Goal: Transaction & Acquisition: Purchase product/service

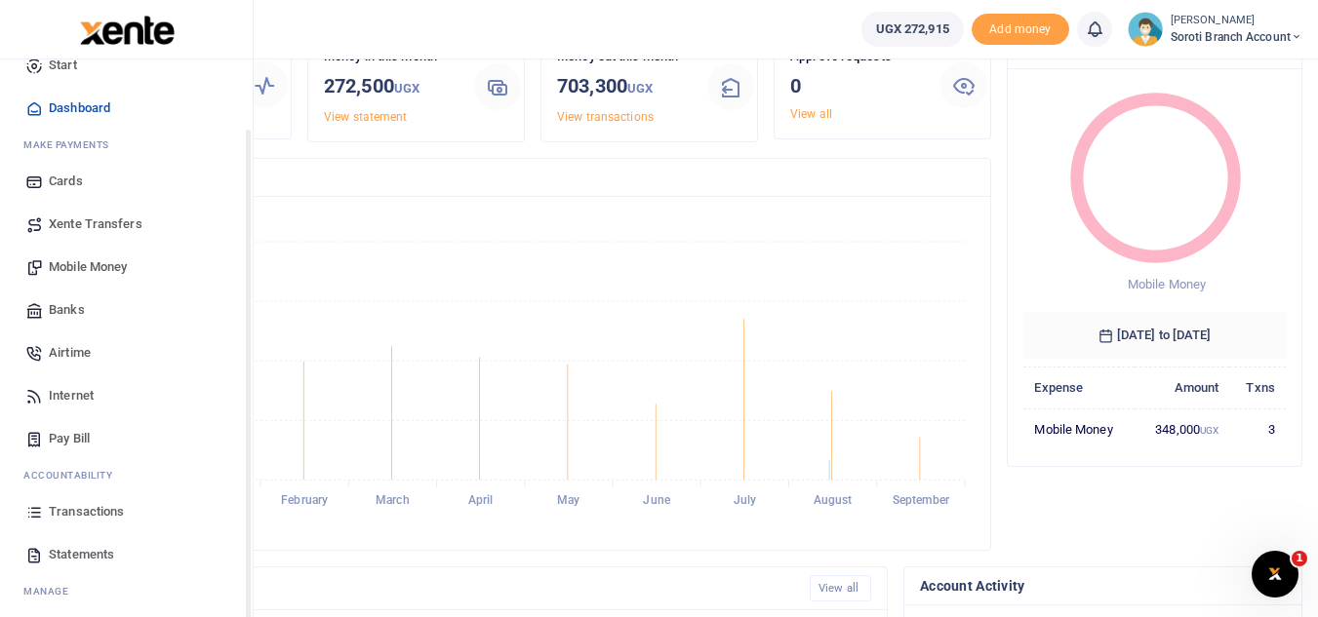
scroll to position [78, 0]
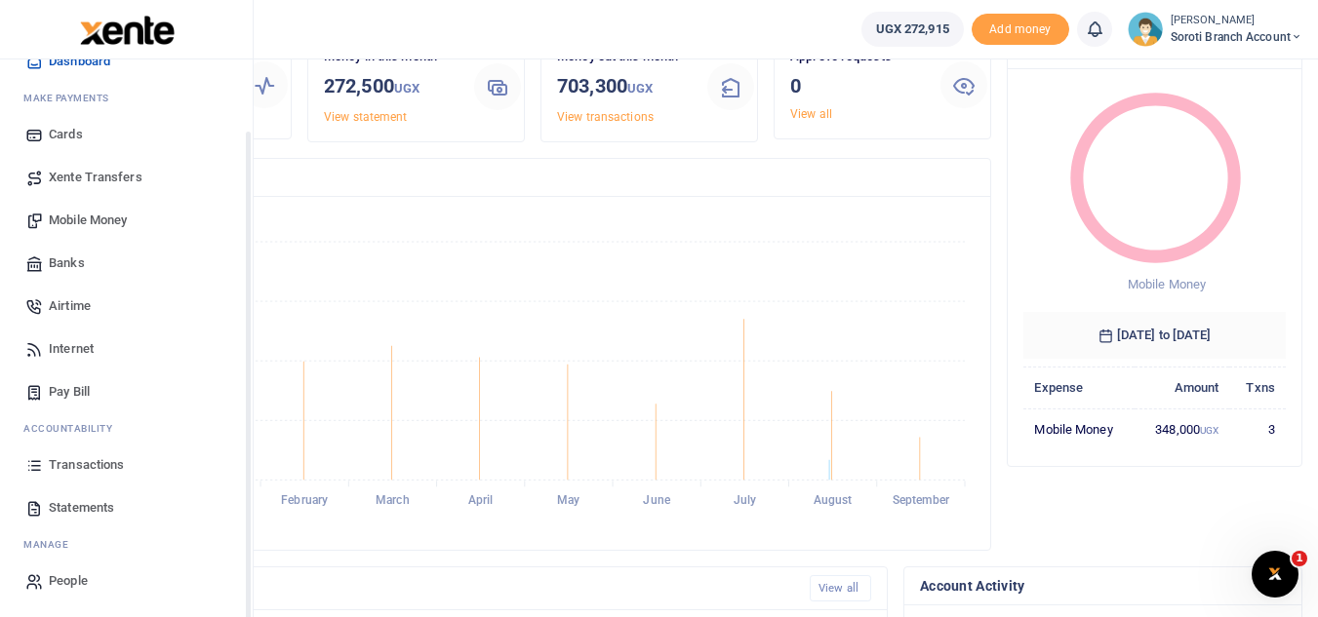
click at [64, 511] on span "Statements" at bounding box center [81, 508] width 65 height 20
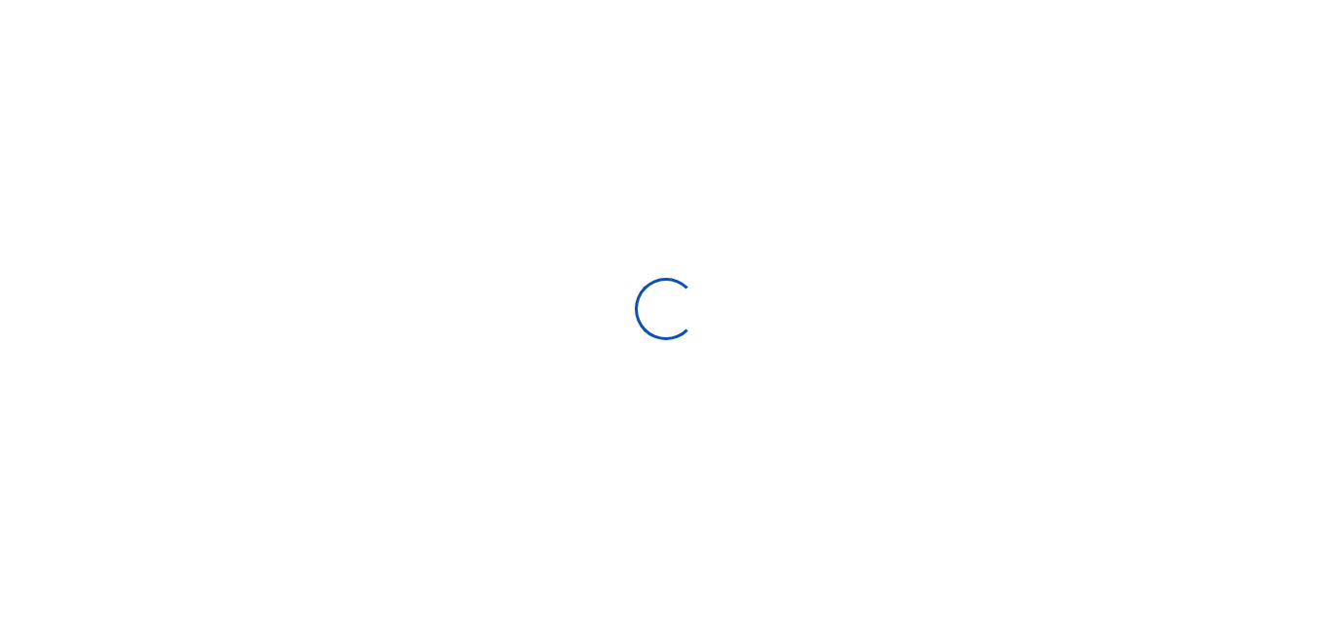
select select "ALL"
type input "08/20/2025 - 09/18/2025"
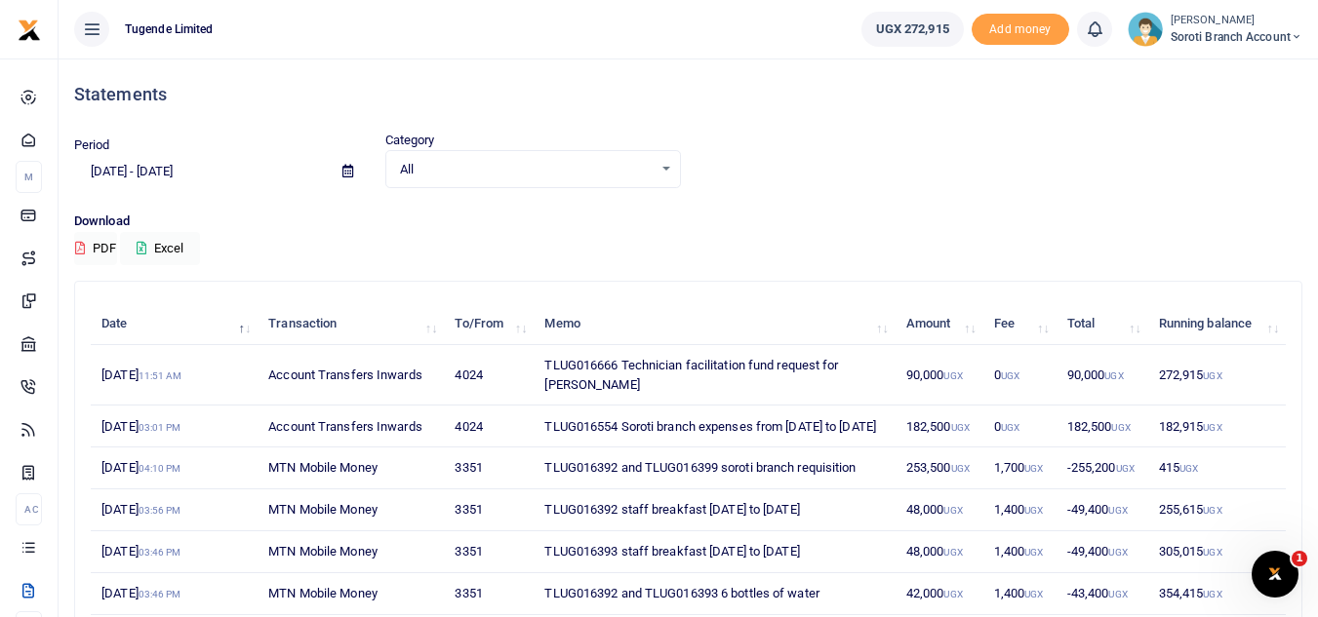
click at [584, 366] on td "TLUG016666 Technician facilitation fund request for Basoga Michael" at bounding box center [714, 375] width 361 height 60
click at [662, 381] on td "TLUG016666 Technician facilitation fund request for Basoga Michael" at bounding box center [714, 375] width 361 height 60
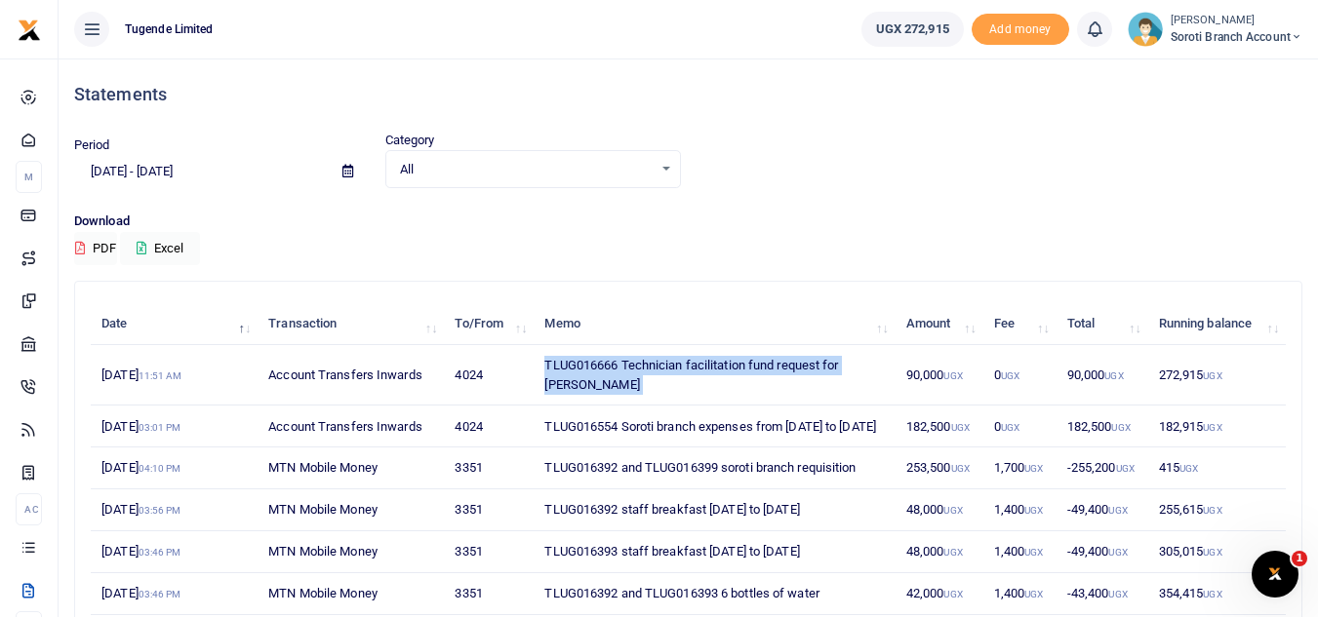
click at [662, 381] on td "TLUG016666 Technician facilitation fund request for Basoga Michael" at bounding box center [714, 375] width 361 height 60
copy td "TLUG016666 Technician facilitation fund request for Basoga Michael"
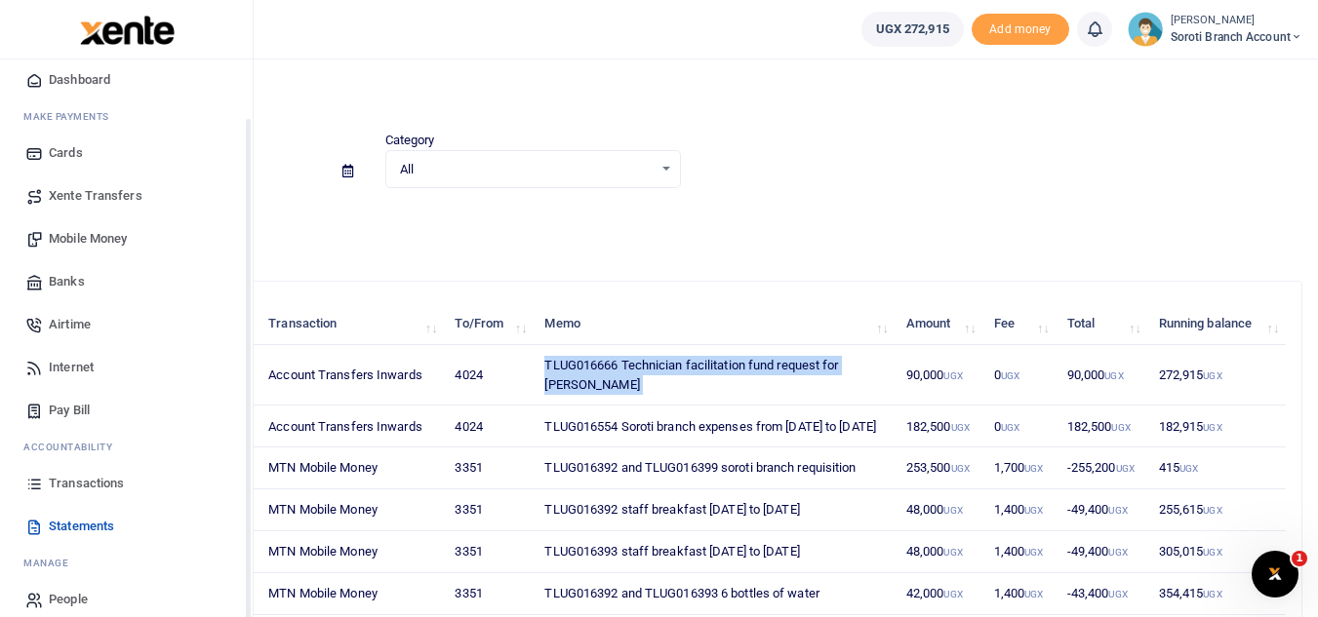
scroll to position [78, 0]
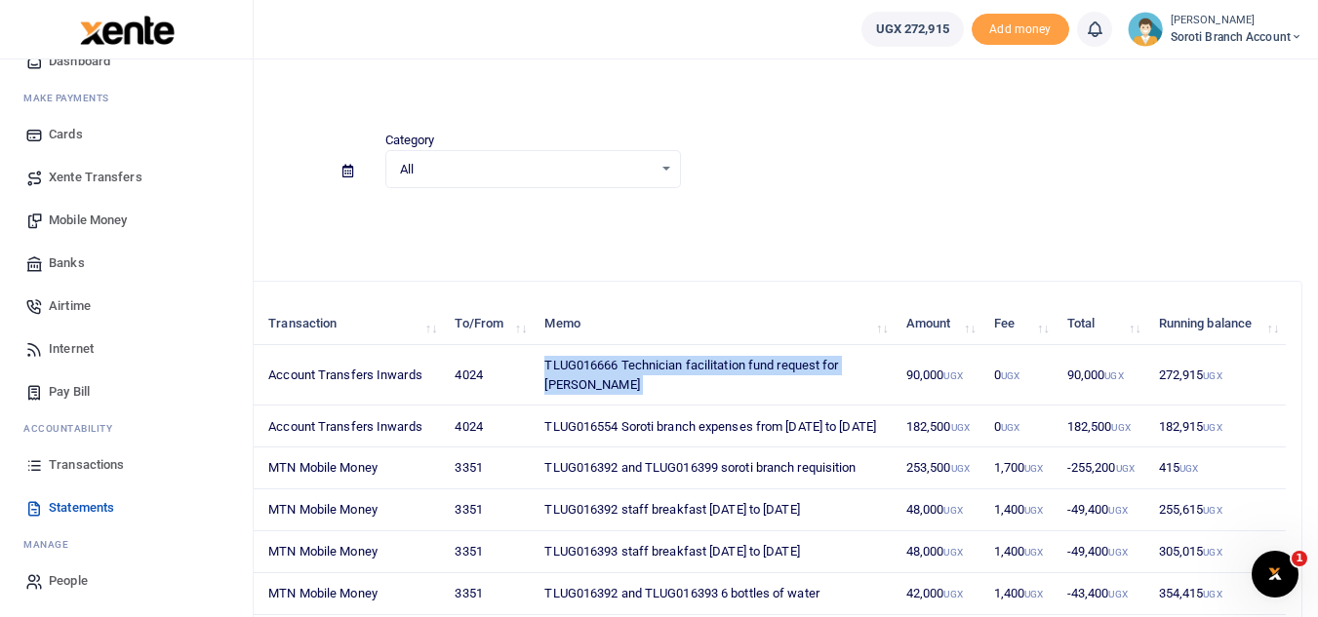
click at [75, 225] on span "Mobile Money" at bounding box center [88, 221] width 78 height 20
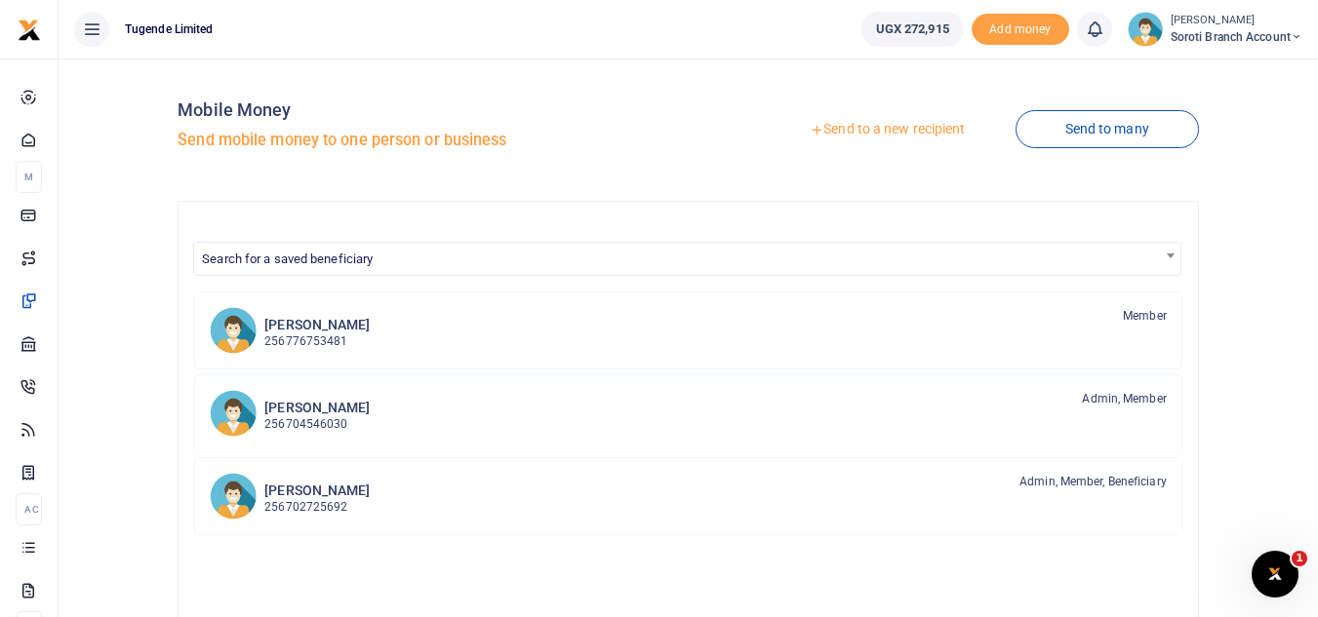
click at [890, 129] on link "Send to a new recipient" at bounding box center [887, 129] width 255 height 35
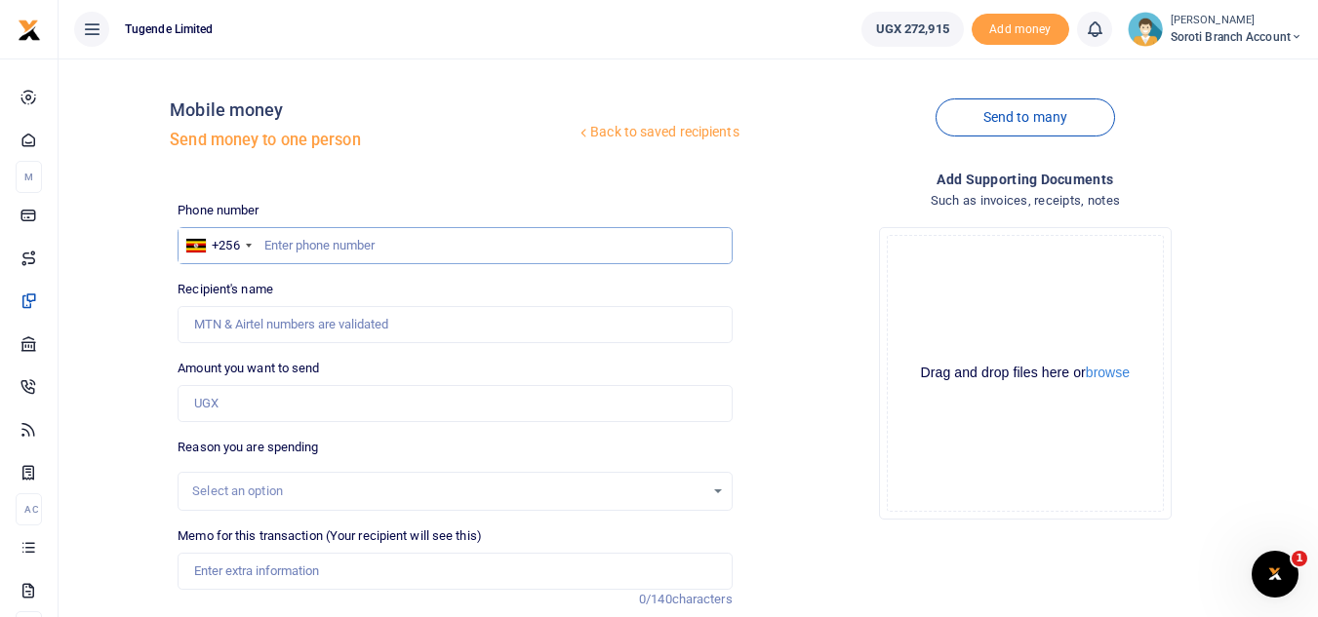
click at [336, 244] on input "text" at bounding box center [455, 245] width 554 height 37
type input "0770959568"
type input "[PERSON_NAME]"
type input "0770959568"
click at [277, 397] on input "Amount you want to send" at bounding box center [455, 403] width 554 height 37
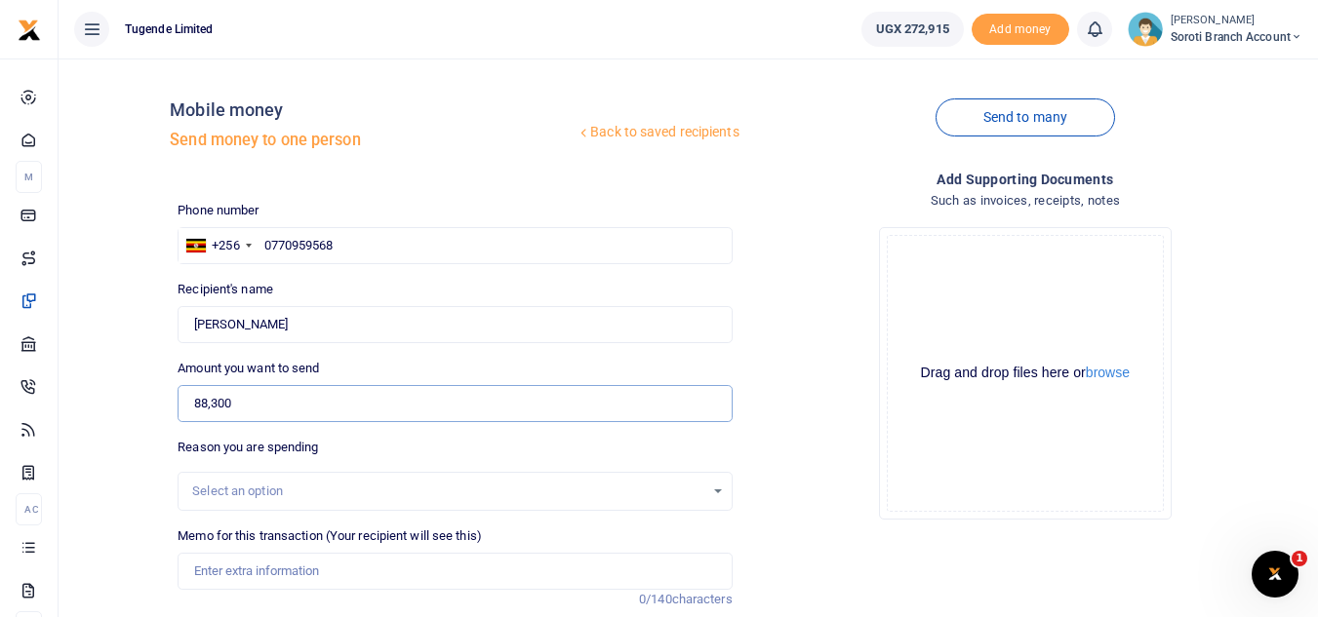
click at [208, 402] on input "88,300" at bounding box center [455, 403] width 554 height 37
type input "88,300"
click at [256, 483] on div "Select an option" at bounding box center [447, 492] width 511 height 20
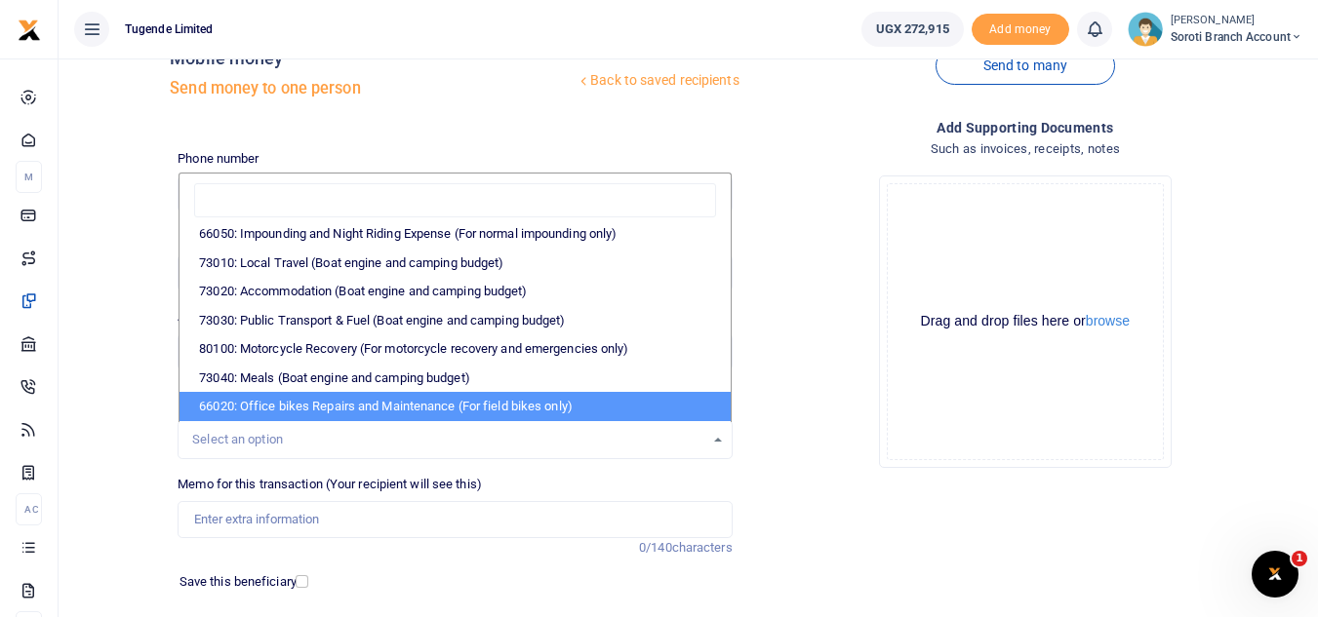
scroll to position [101, 0]
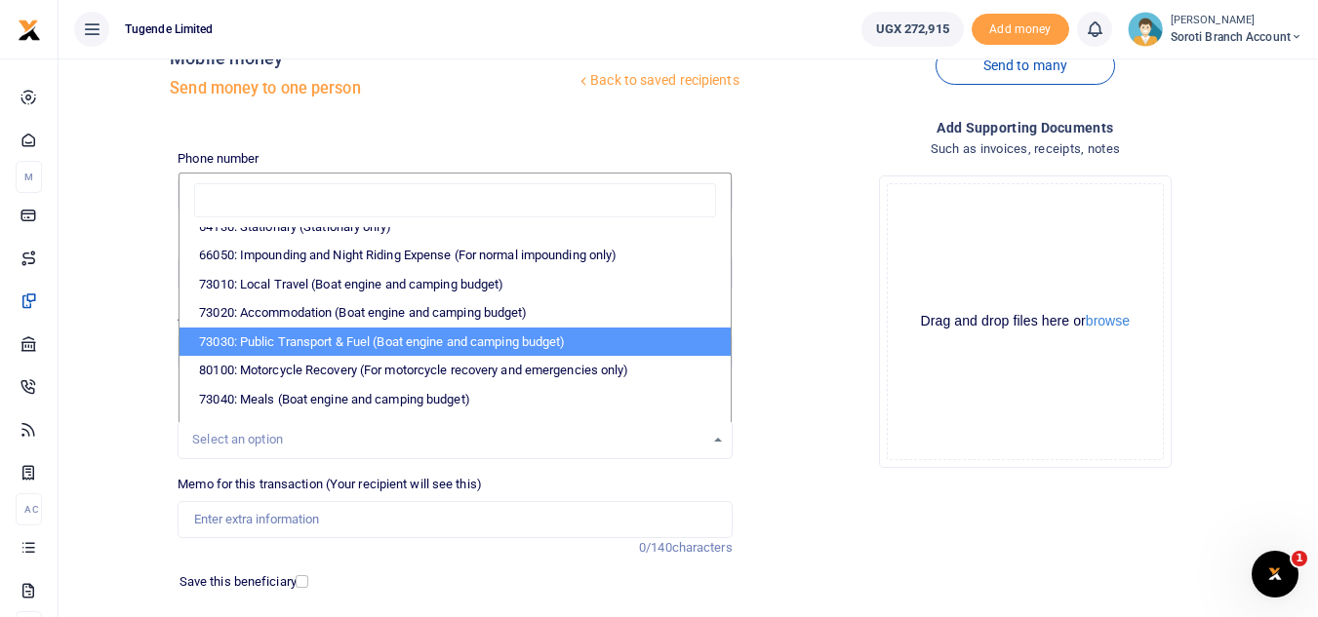
click at [327, 349] on li "73030: Public Transport & Fuel (Boat engine and camping budget)" at bounding box center [454, 342] width 550 height 29
select select "30"
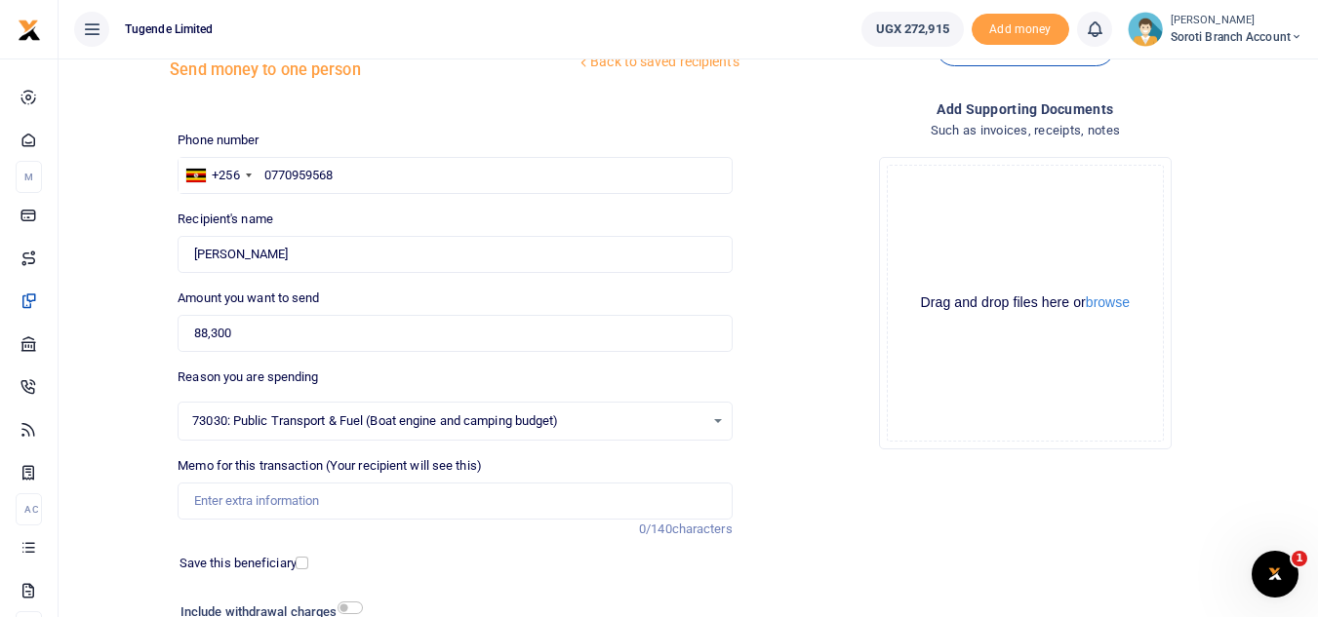
scroll to position [79, 0]
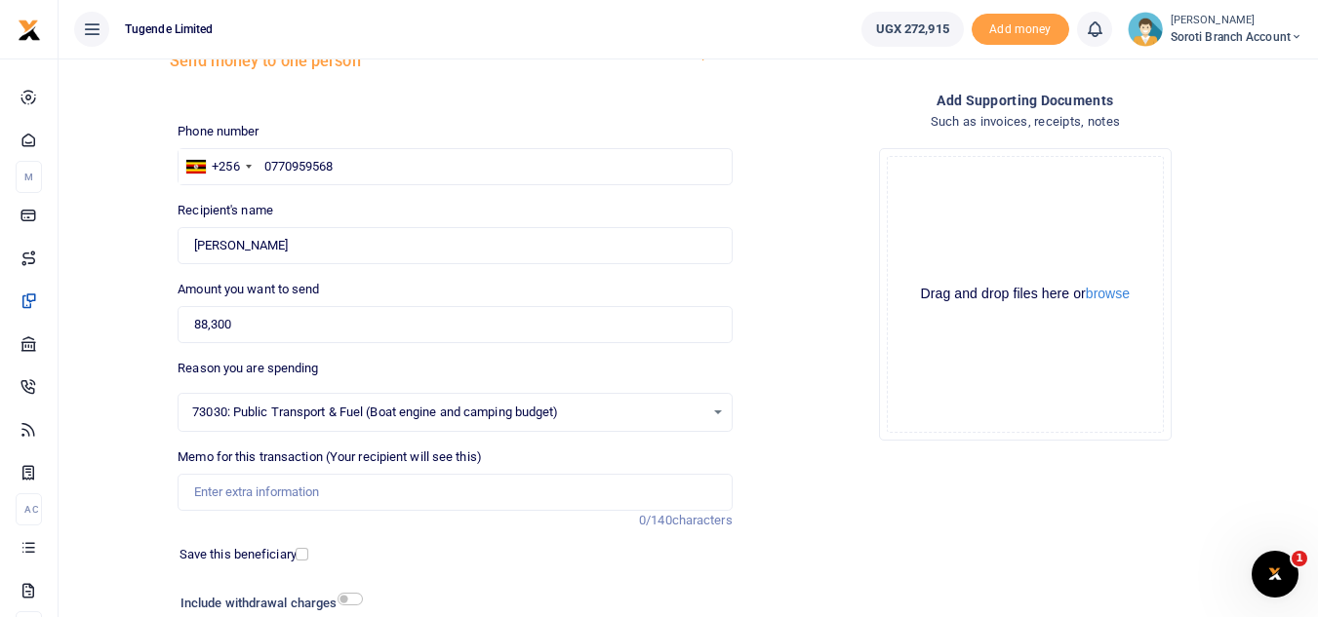
click at [437, 408] on span "73030: Public Transport & Fuel (Boat engine and camping budget)" at bounding box center [447, 413] width 511 height 20
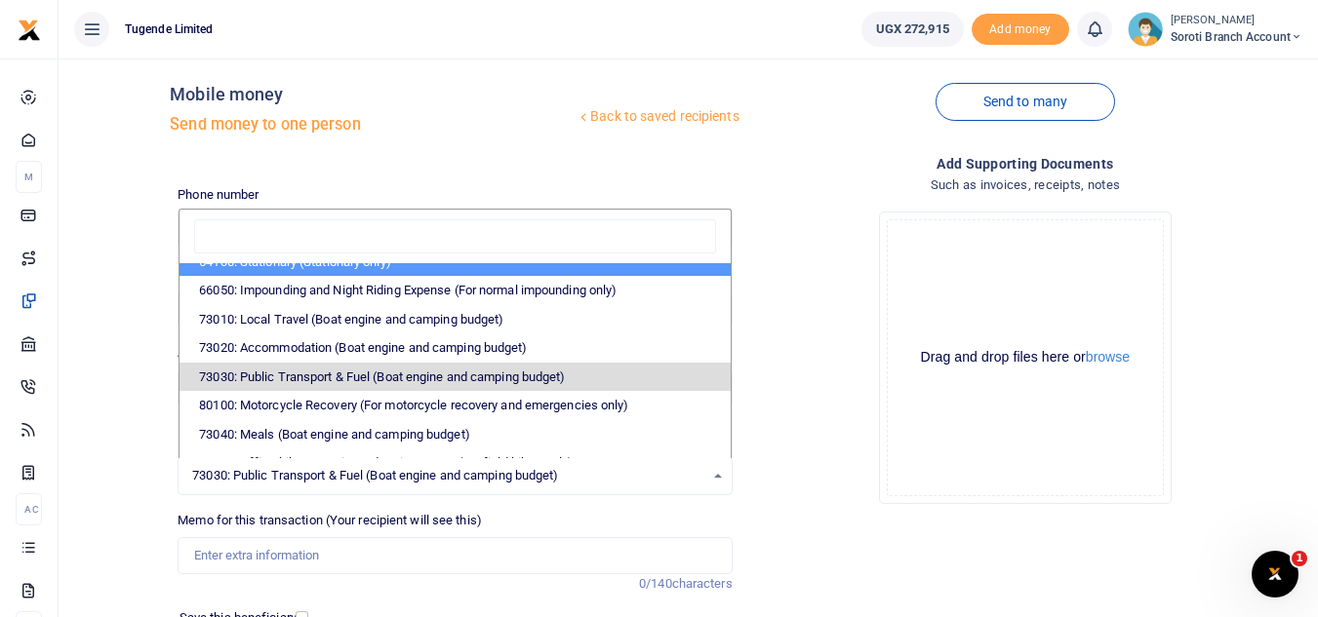
scroll to position [107, 0]
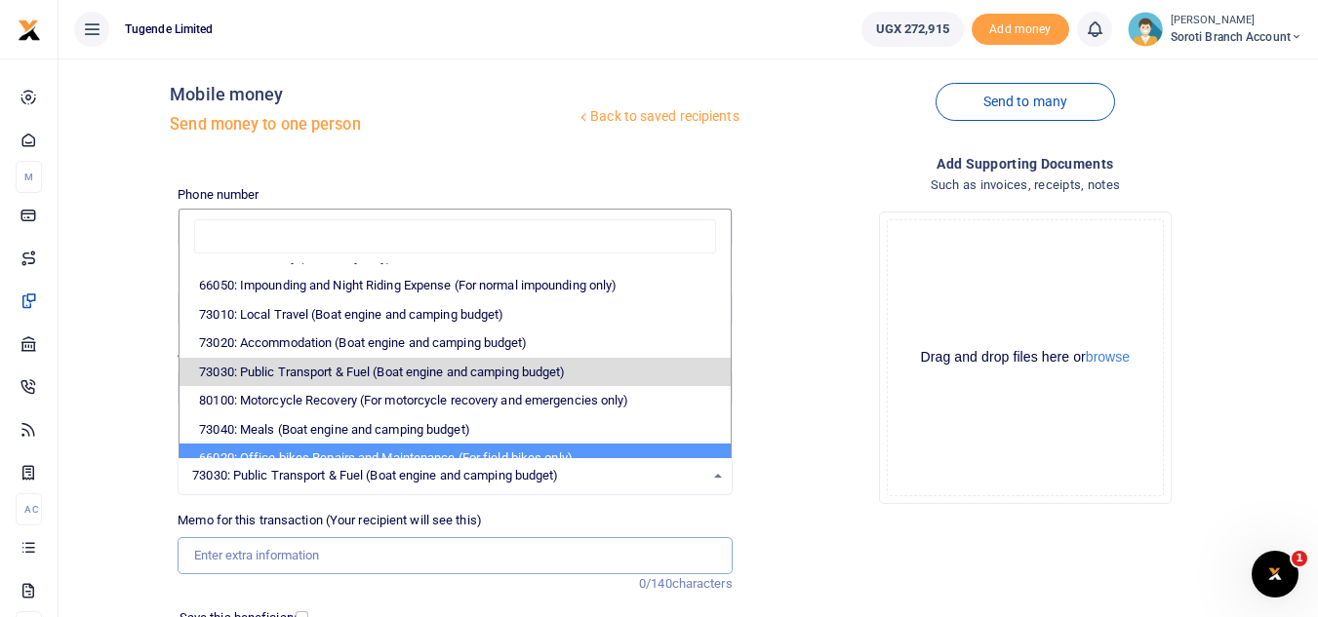
click at [334, 564] on input "Memo for this transaction (Your recipient will see this)" at bounding box center [455, 555] width 554 height 37
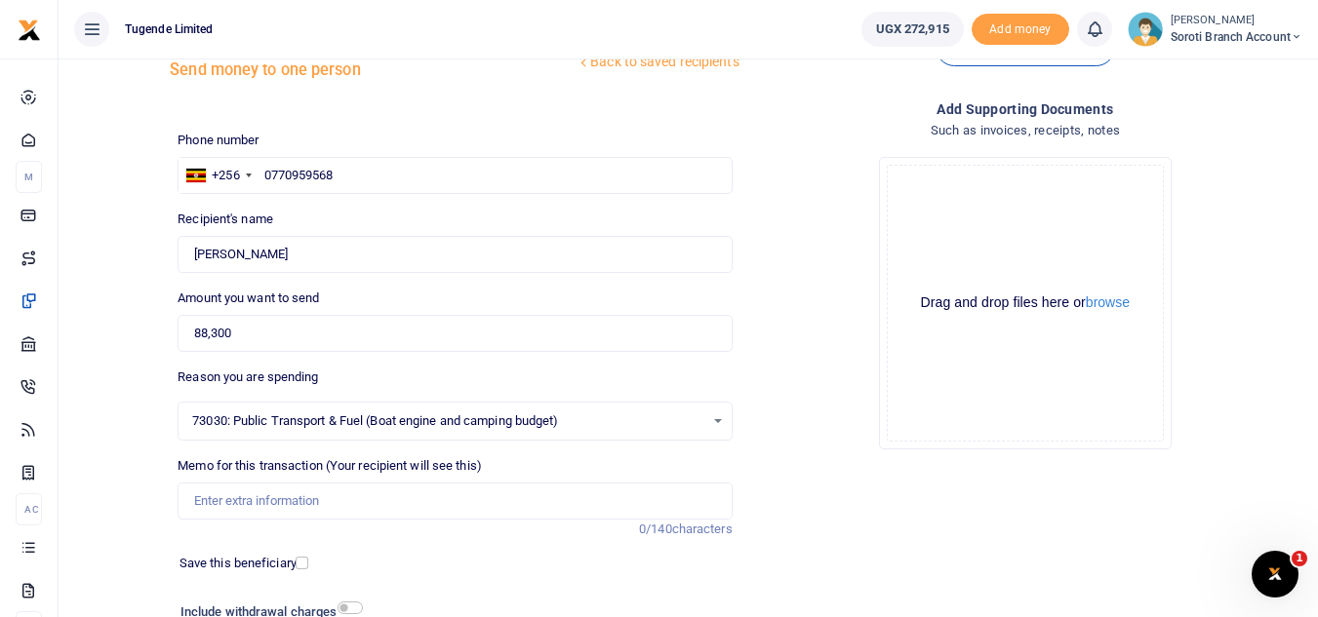
scroll to position [86, 0]
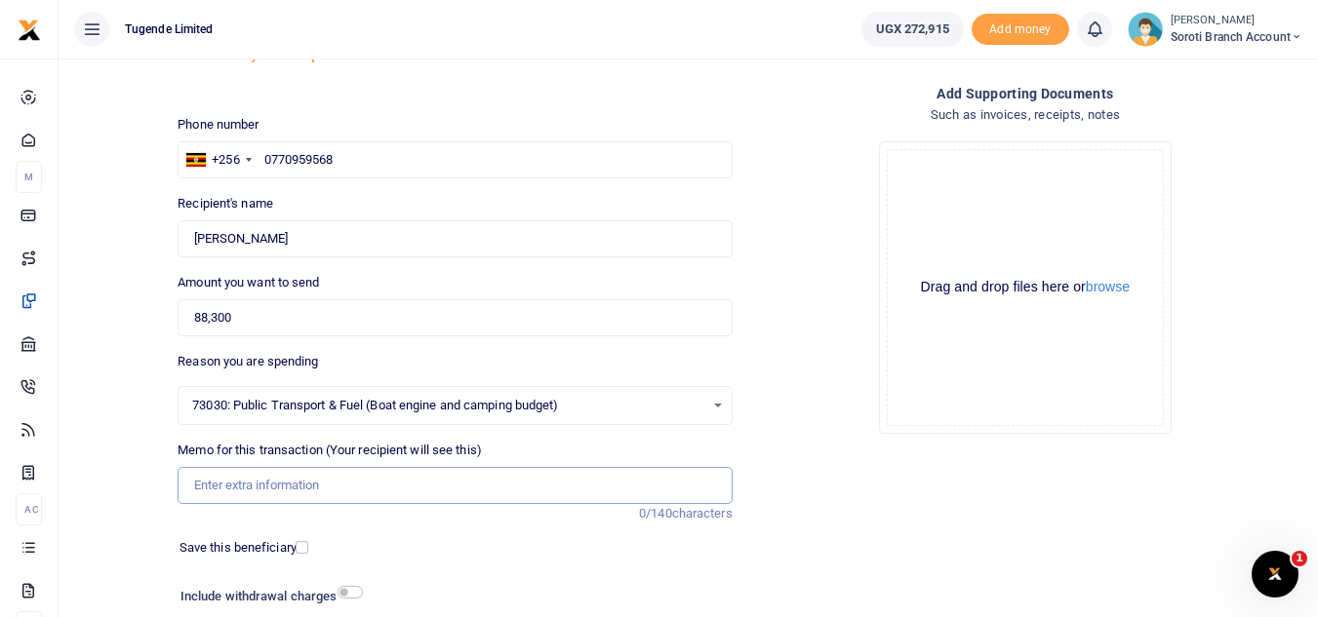
click at [234, 493] on input "Memo for this transaction (Your recipient will see this)" at bounding box center [455, 485] width 554 height 37
paste input "TLUG016666 Technician facilitation fund request for [PERSON_NAME]"
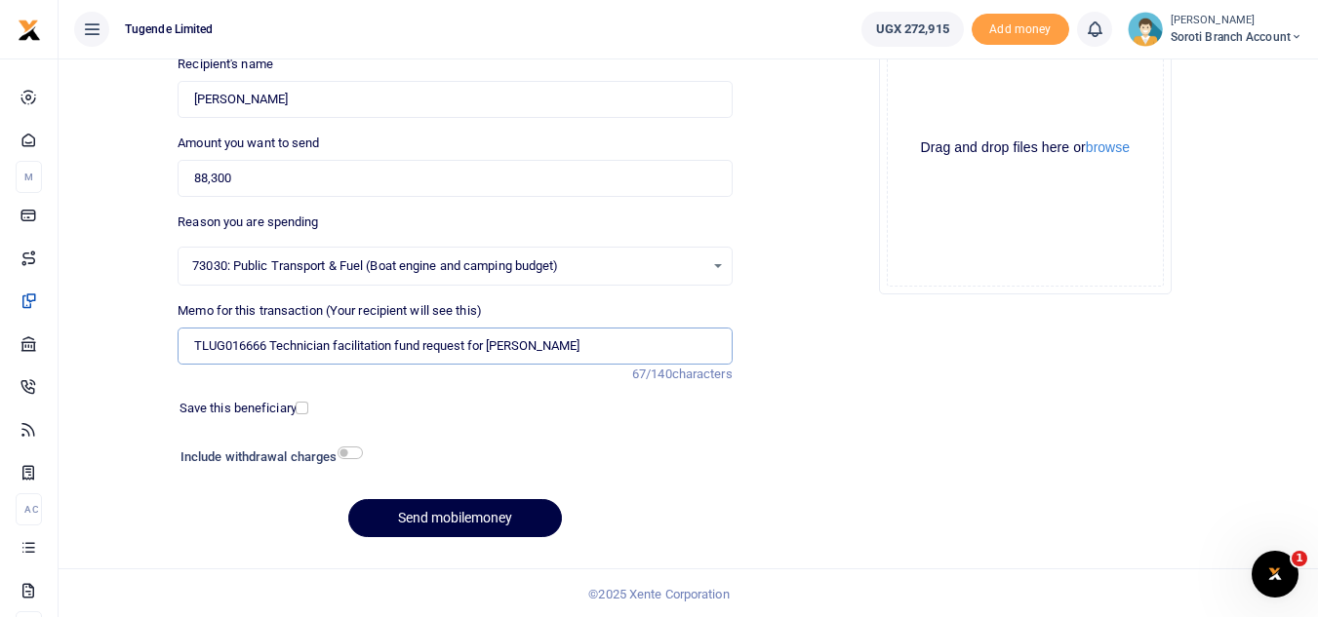
scroll to position [227, 0]
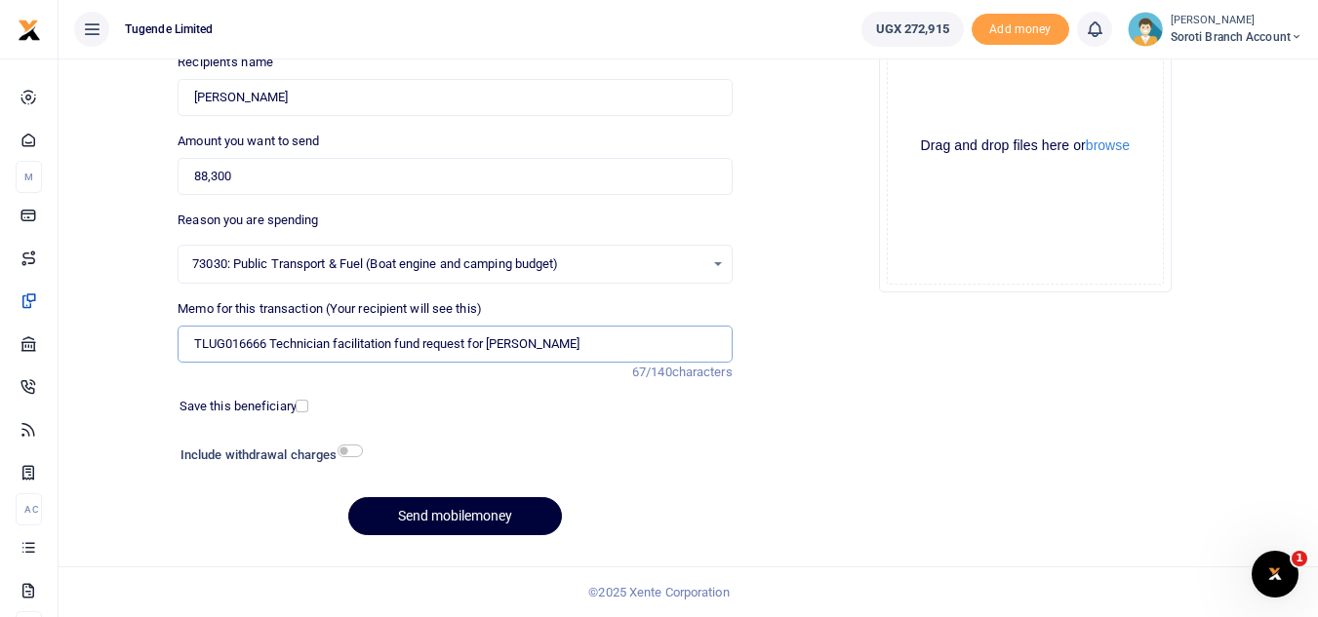
type input "TLUG016666 Technician facilitation fund request for [PERSON_NAME]"
click at [461, 523] on button "Send mobilemoney" at bounding box center [455, 516] width 214 height 38
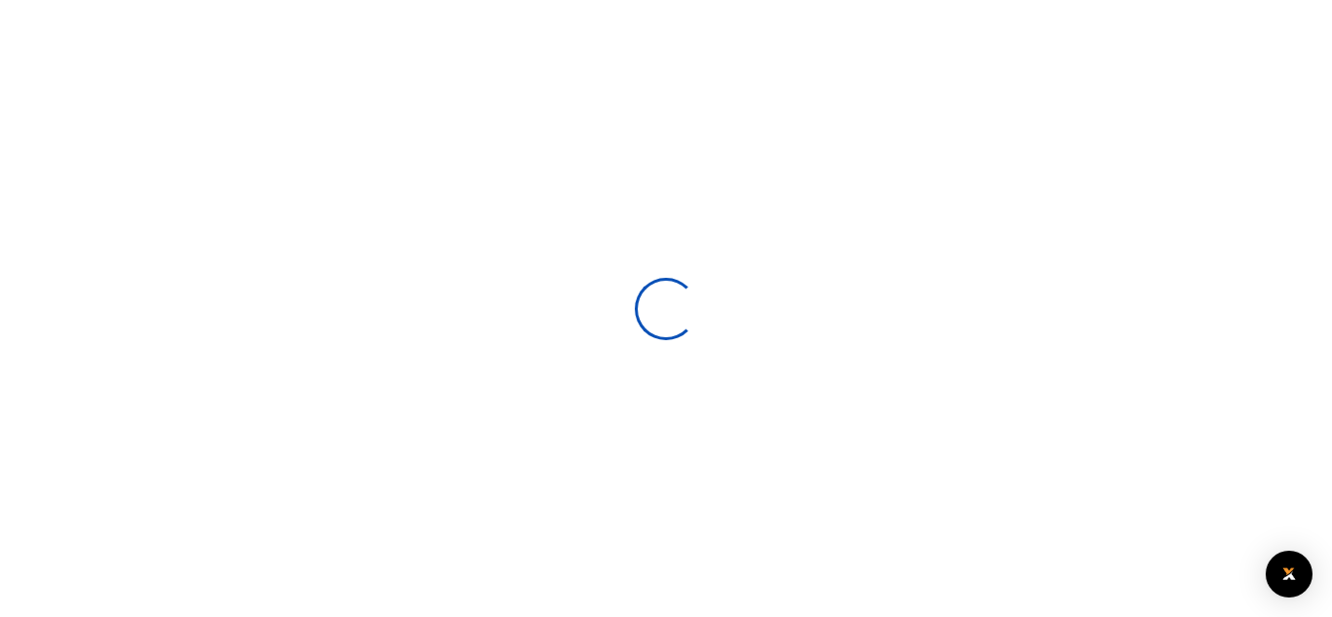
select select
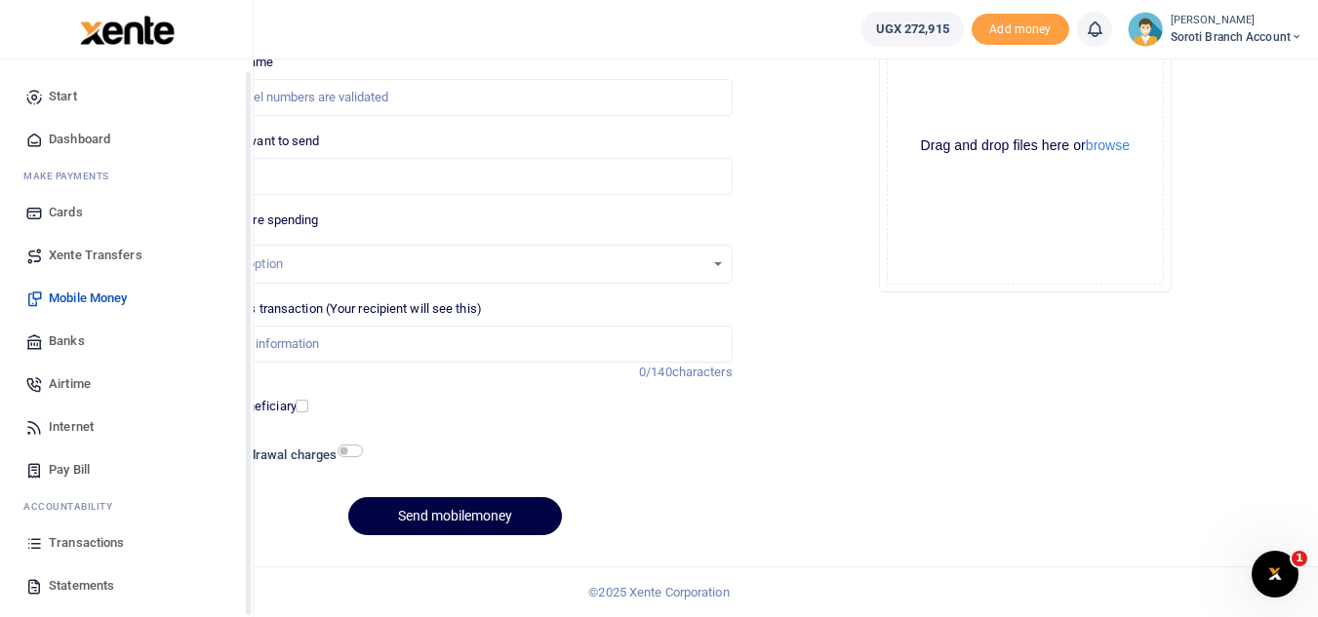
scroll to position [78, 0]
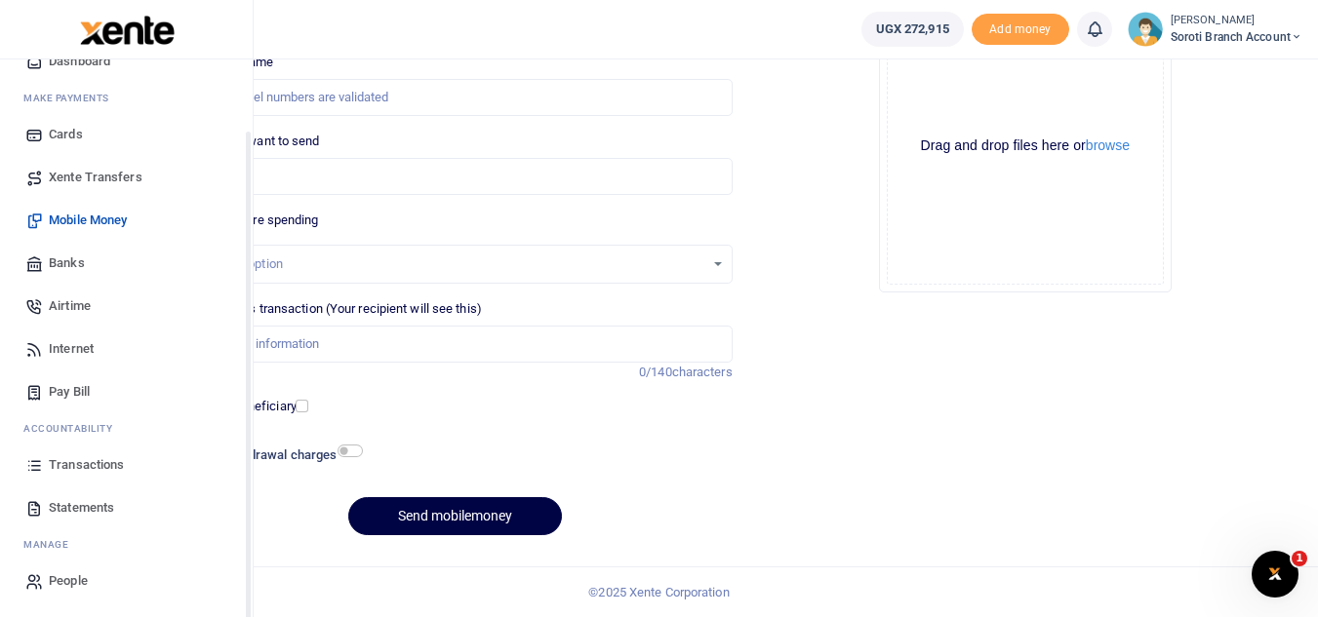
click at [76, 461] on span "Transactions" at bounding box center [86, 466] width 75 height 20
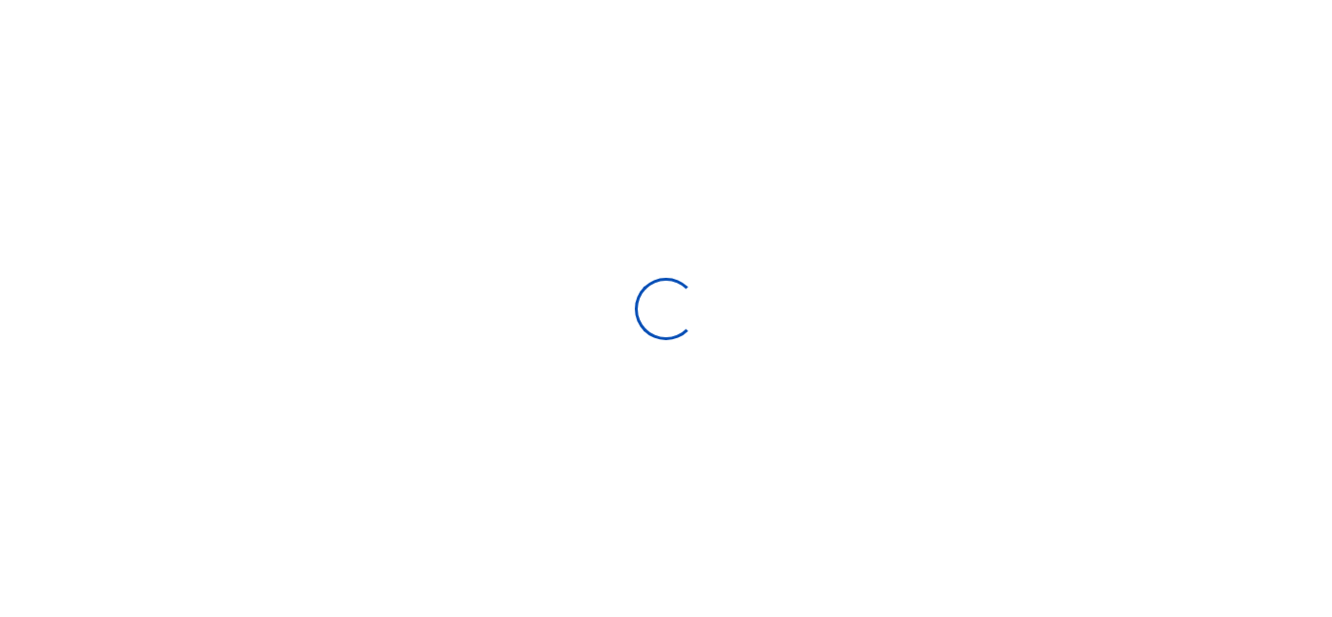
select select
type input "[DATE] - [DATE]"
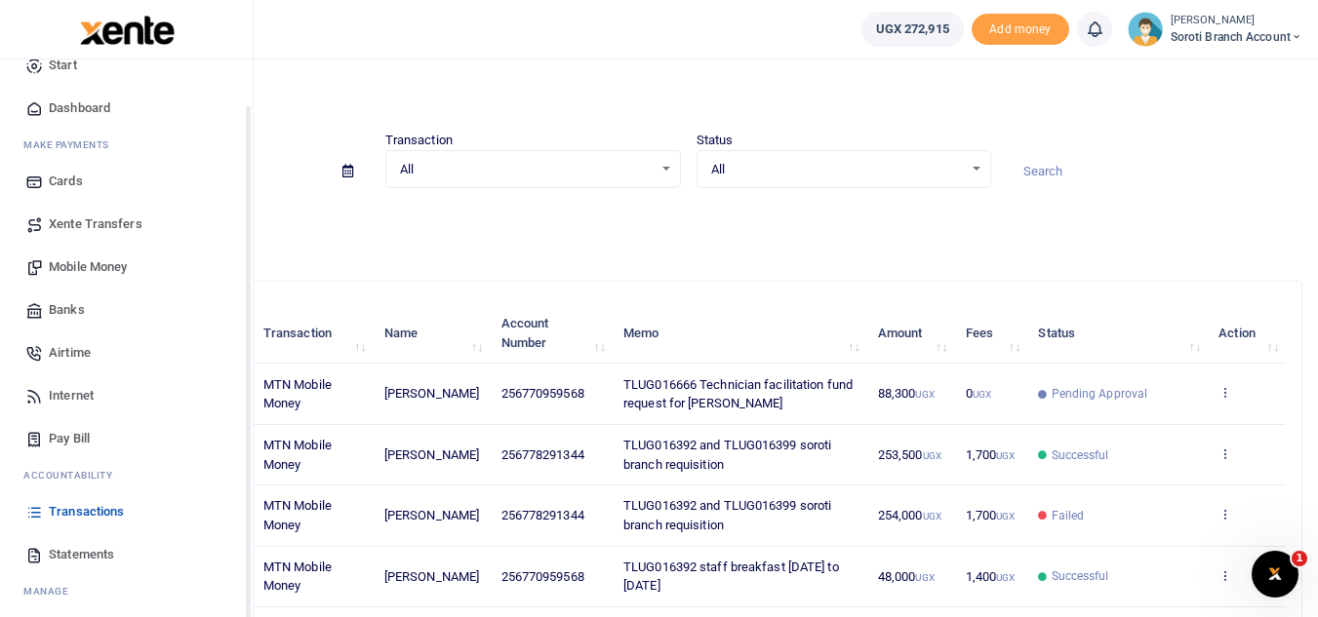
scroll to position [78, 0]
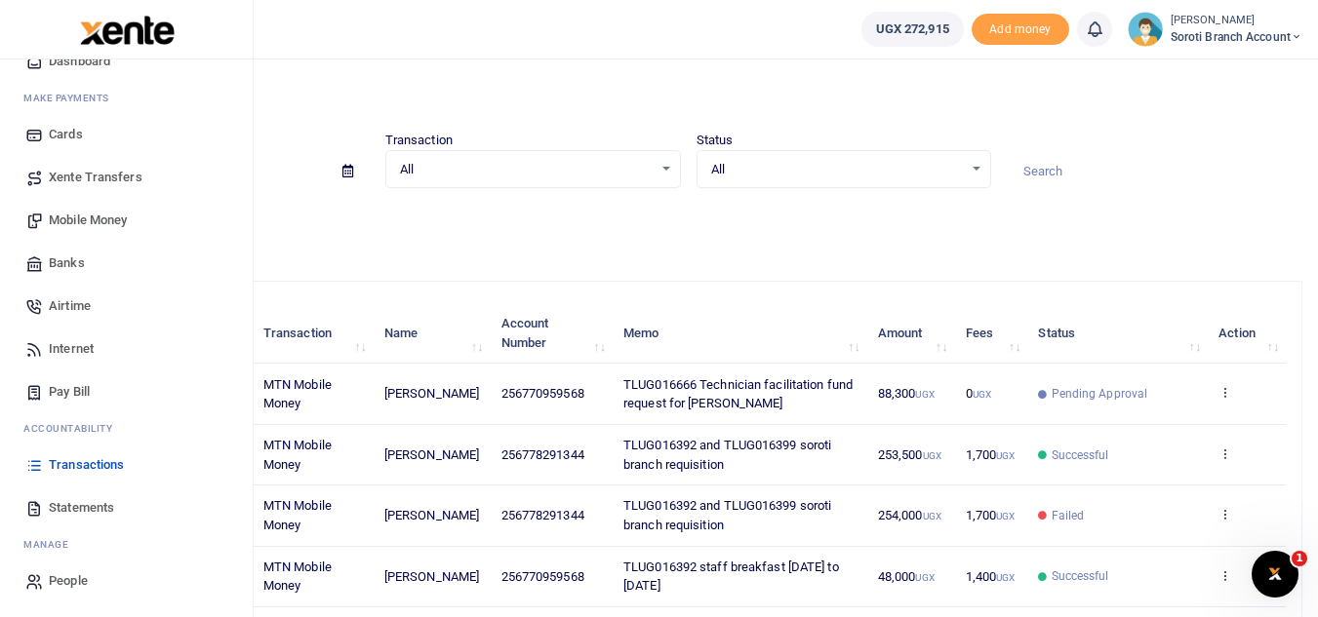
click at [85, 501] on span "Statements" at bounding box center [81, 508] width 65 height 20
